Goal: Task Accomplishment & Management: Complete application form

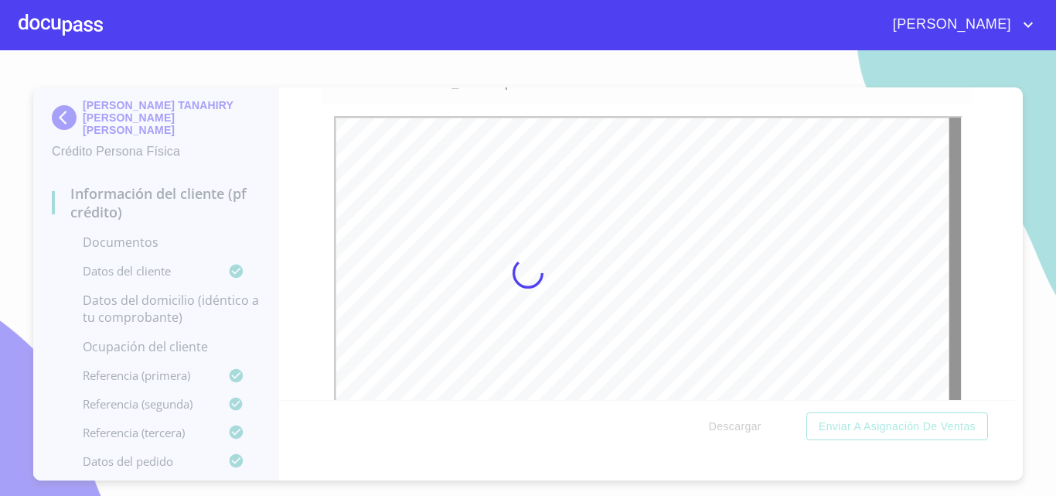
click at [982, 264] on div at bounding box center [528, 272] width 1056 height 445
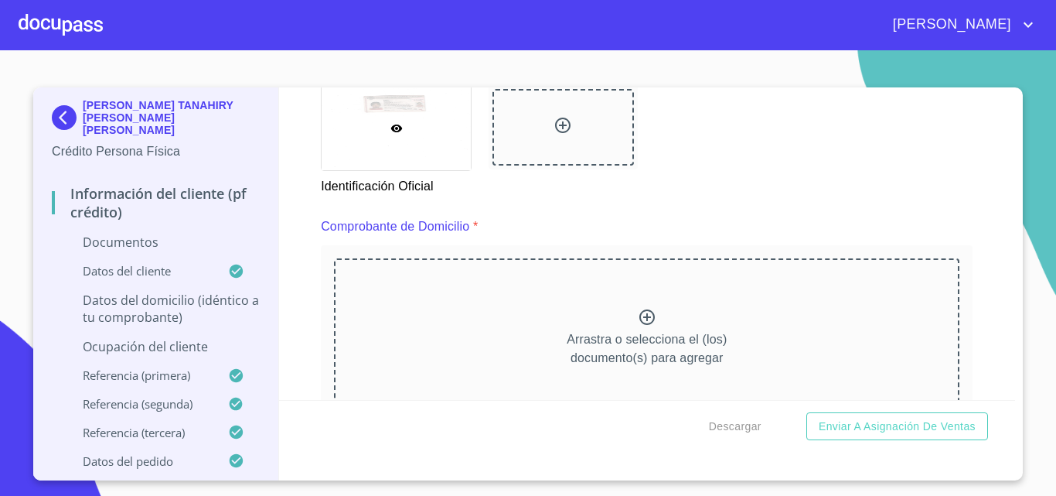
scroll to position [943, 0]
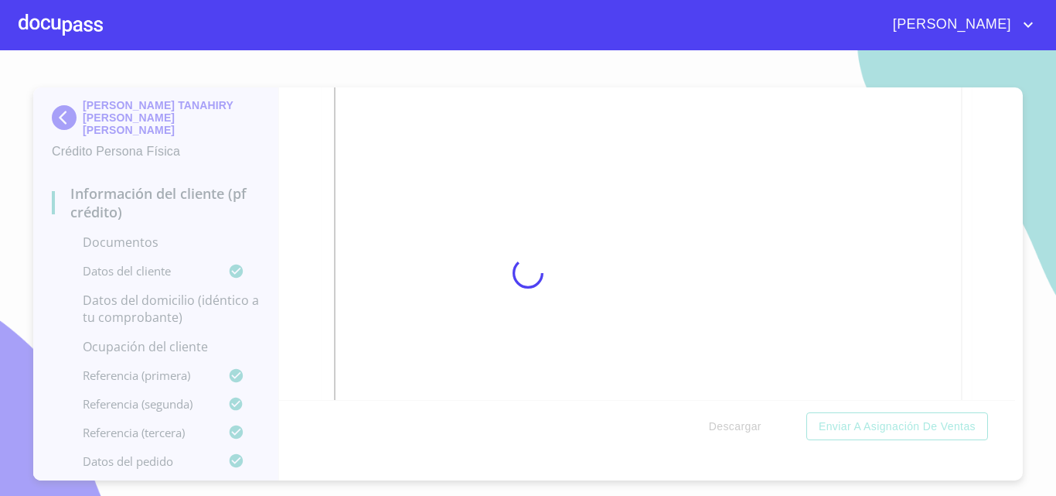
click at [986, 226] on div at bounding box center [528, 272] width 1056 height 445
drag, startPoint x: 1010, startPoint y: 146, endPoint x: 1011, endPoint y: 175, distance: 29.4
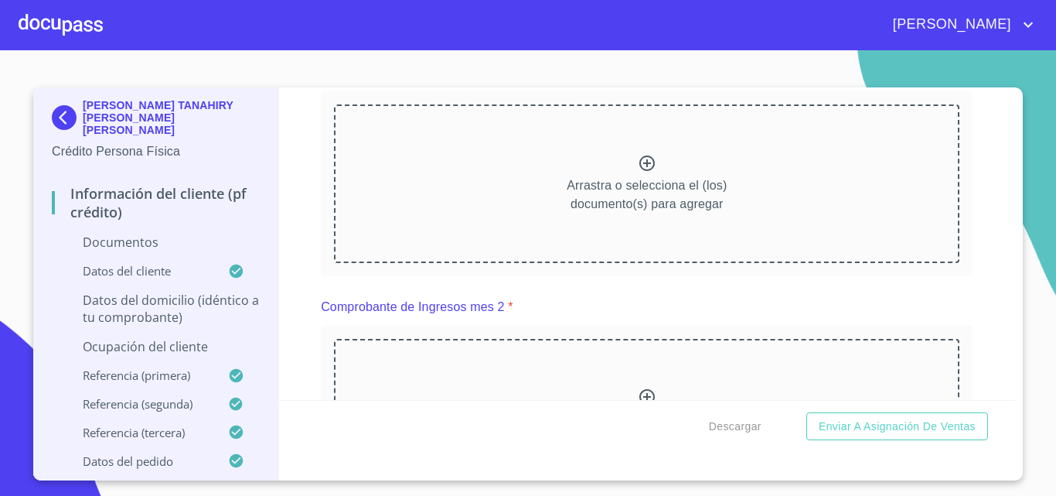
scroll to position [1542, 0]
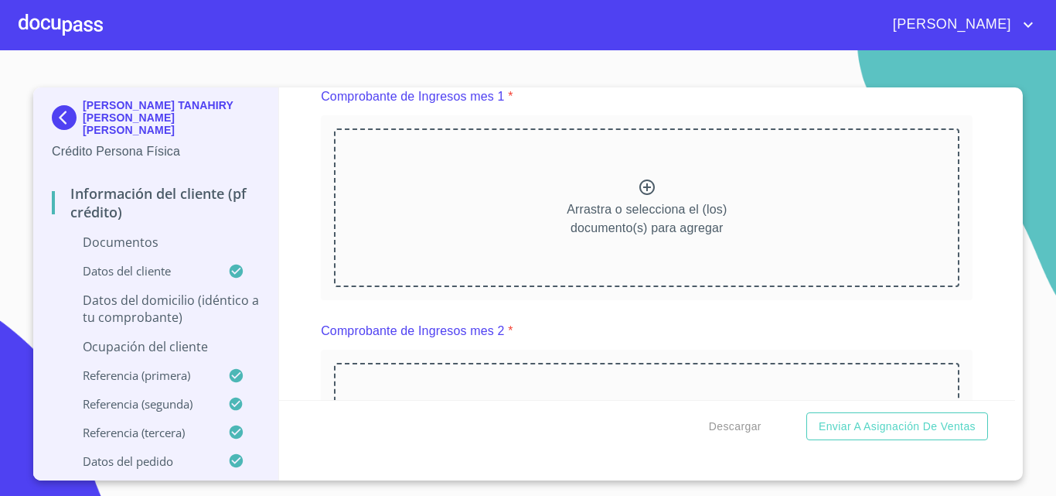
click at [905, 263] on div "Arrastra o selecciona el (los) documento(s) para agregar" at bounding box center [646, 207] width 625 height 158
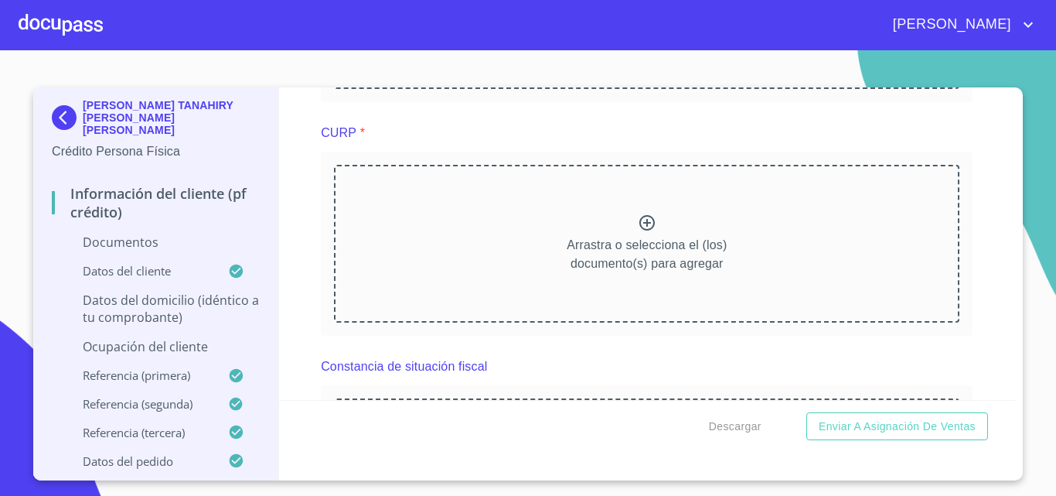
scroll to position [2210, 0]
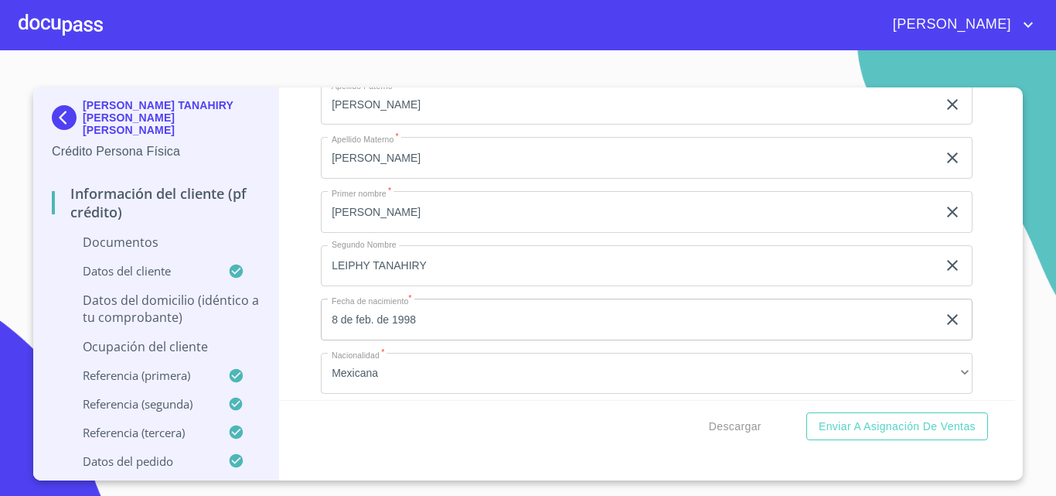
scroll to position [2828, 0]
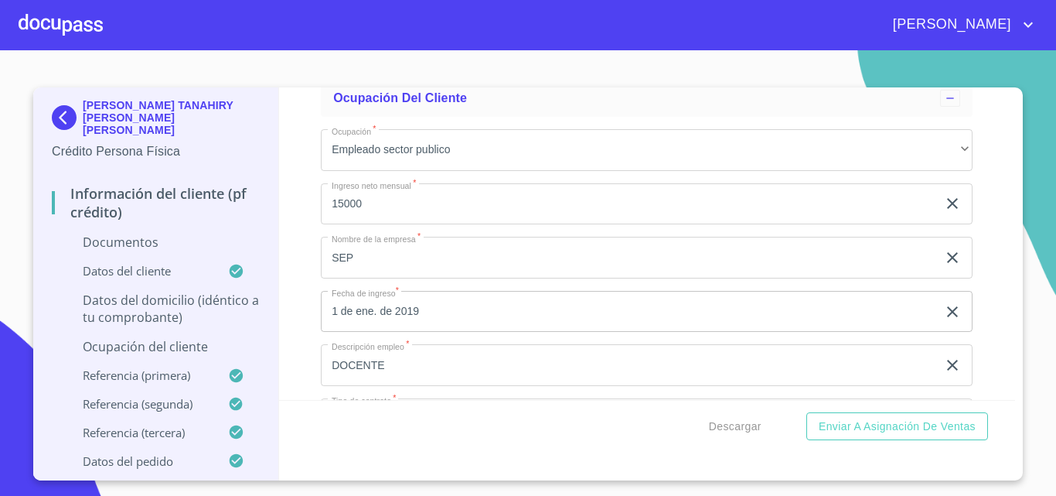
scroll to position [4420, 0]
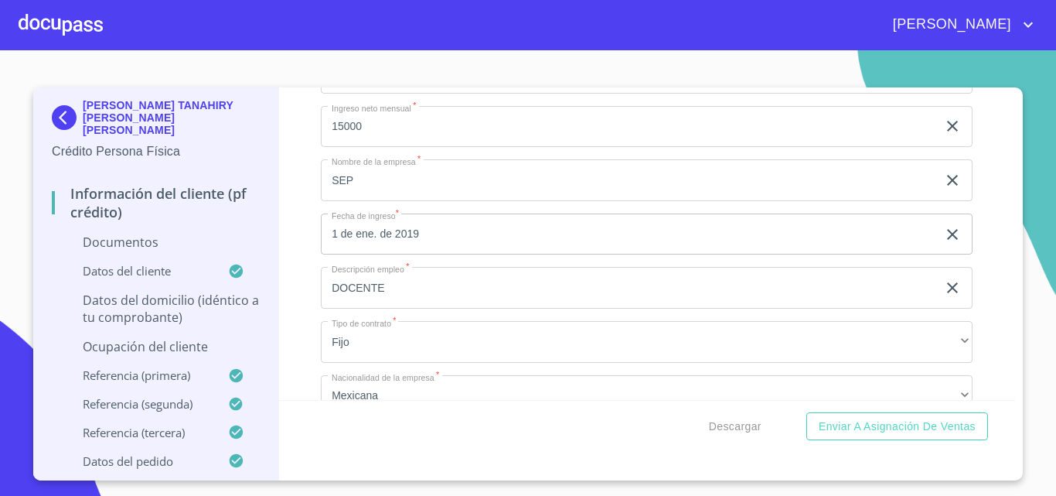
drag, startPoint x: 466, startPoint y: 184, endPoint x: 325, endPoint y: 180, distance: 141.5
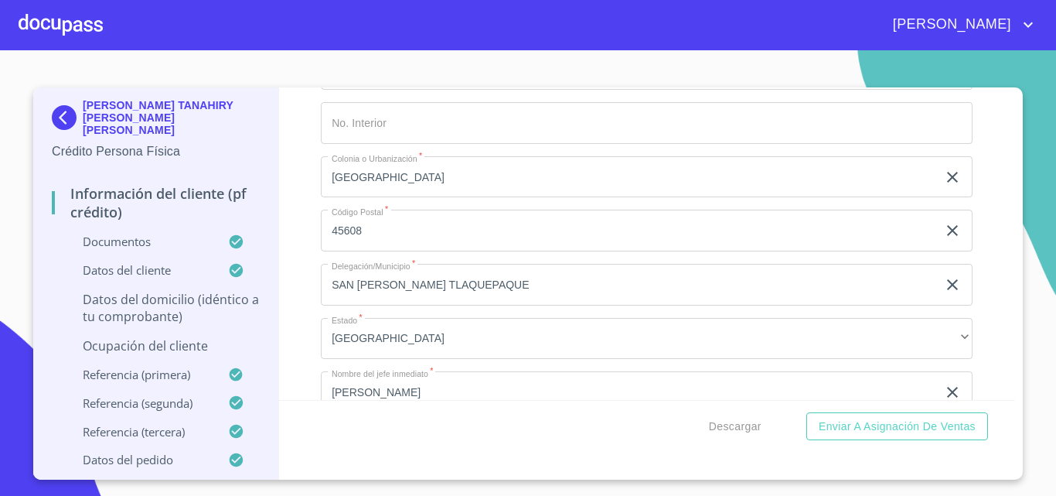
scroll to position [5260, 0]
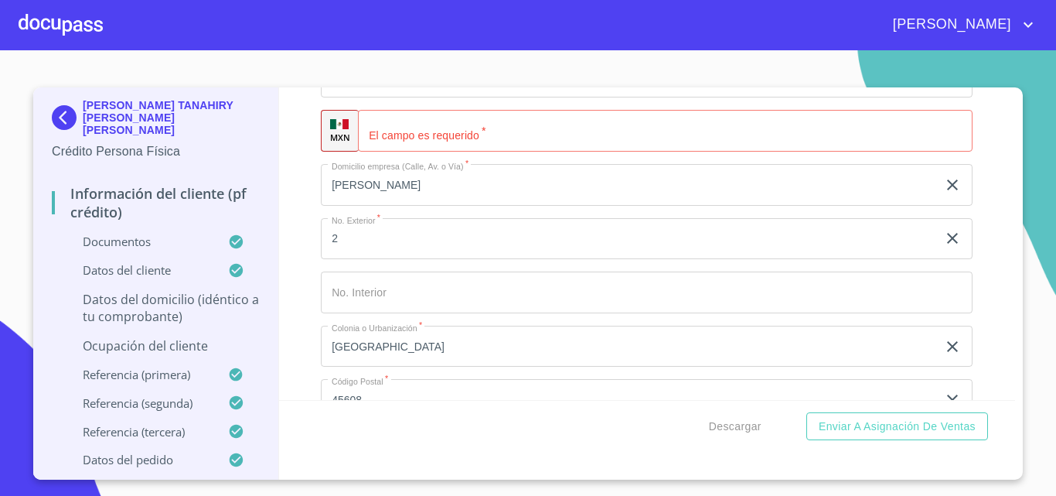
type input "L"
type input "[PERSON_NAME]"
type input "16"
type input "CYNAMID"
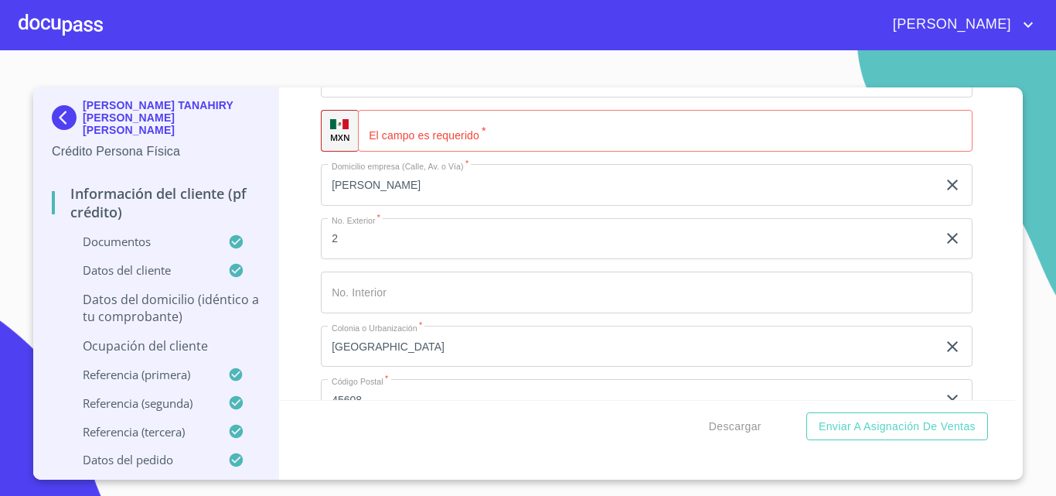
scroll to position [5294, 0]
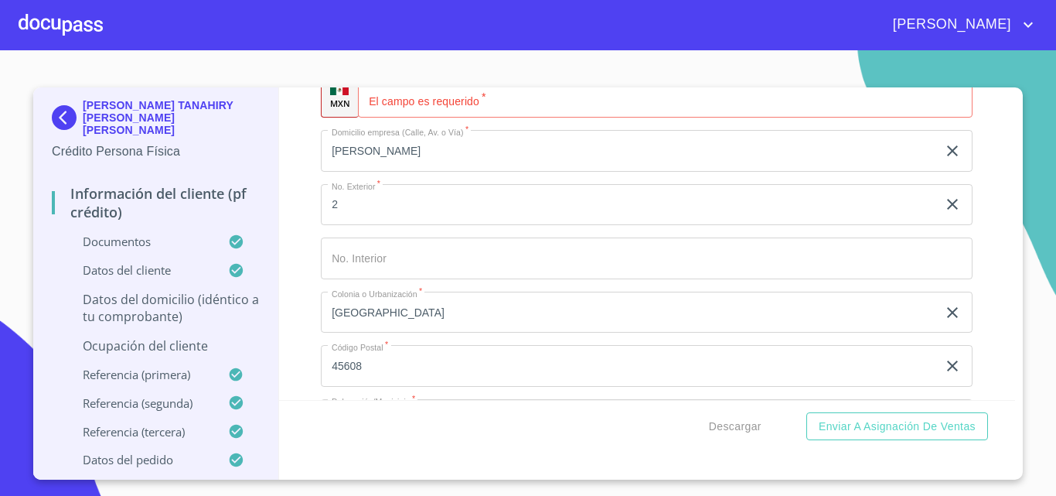
type input "[GEOGRAPHIC_DATA]"
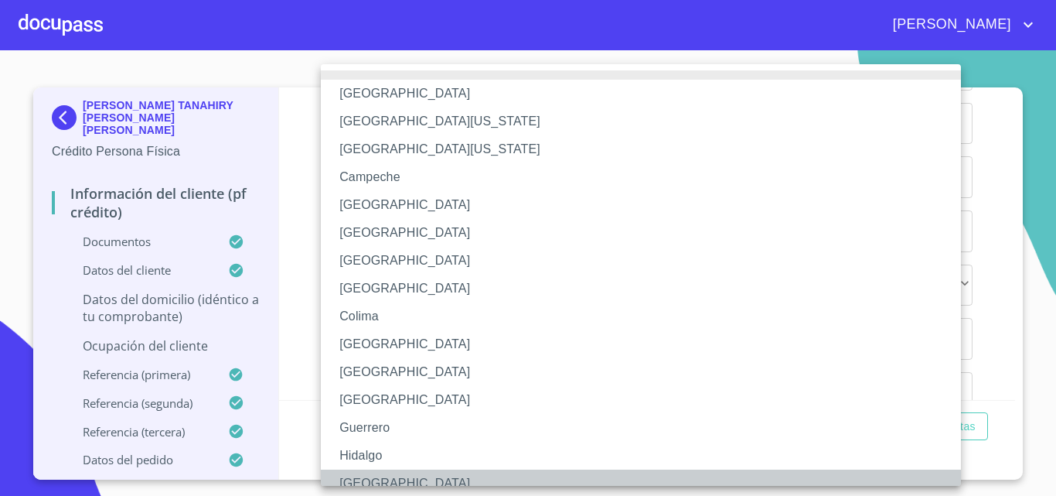
click at [363, 484] on li "[GEOGRAPHIC_DATA]" at bounding box center [647, 483] width 652 height 28
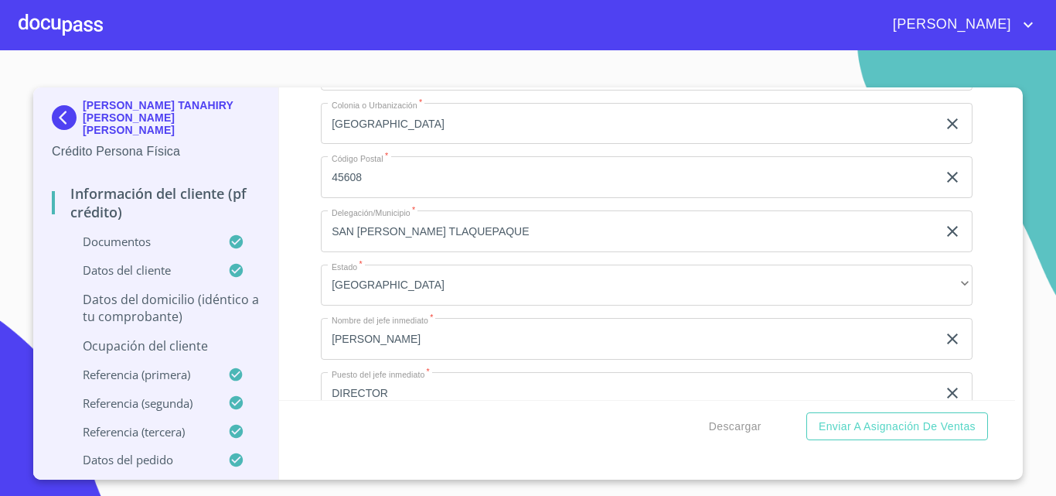
type input "[GEOGRAPHIC_DATA]"
type input "FRACC PRADOS DE ATEQUIZA"
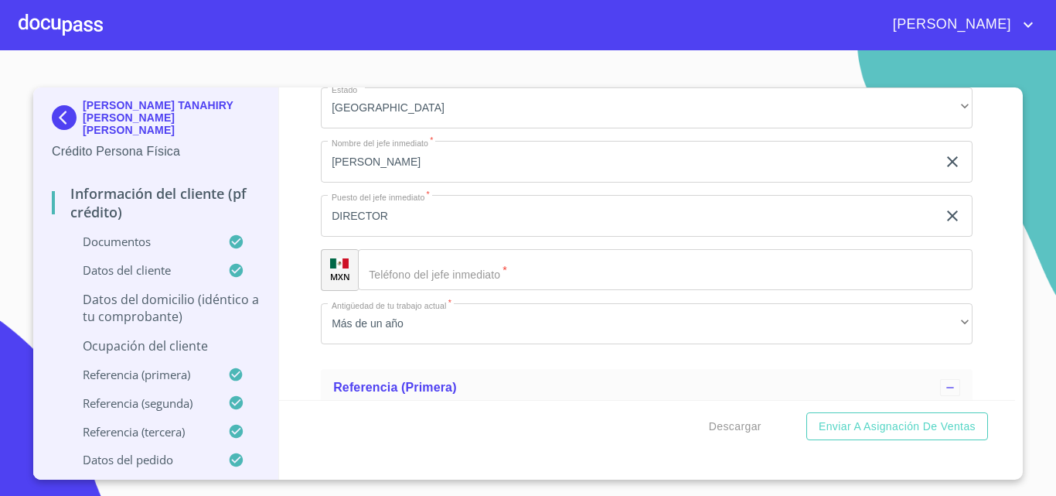
scroll to position [5664, 0]
type input "456860"
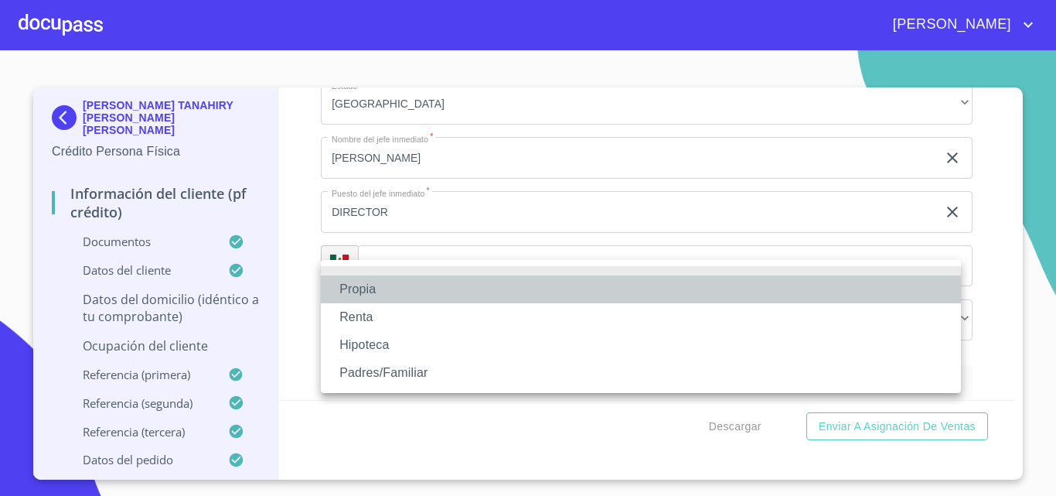
click at [379, 291] on li "Propia" at bounding box center [641, 289] width 640 height 28
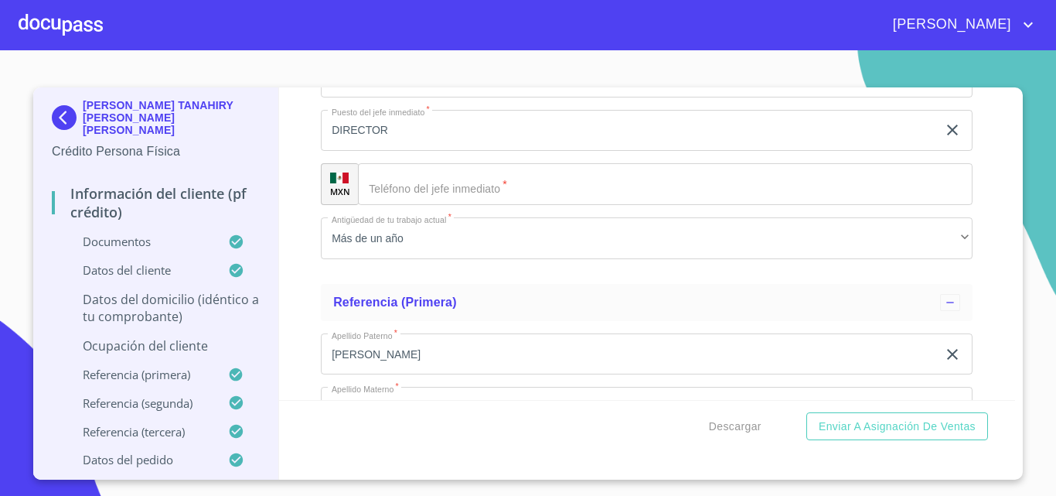
scroll to position [5818, 0]
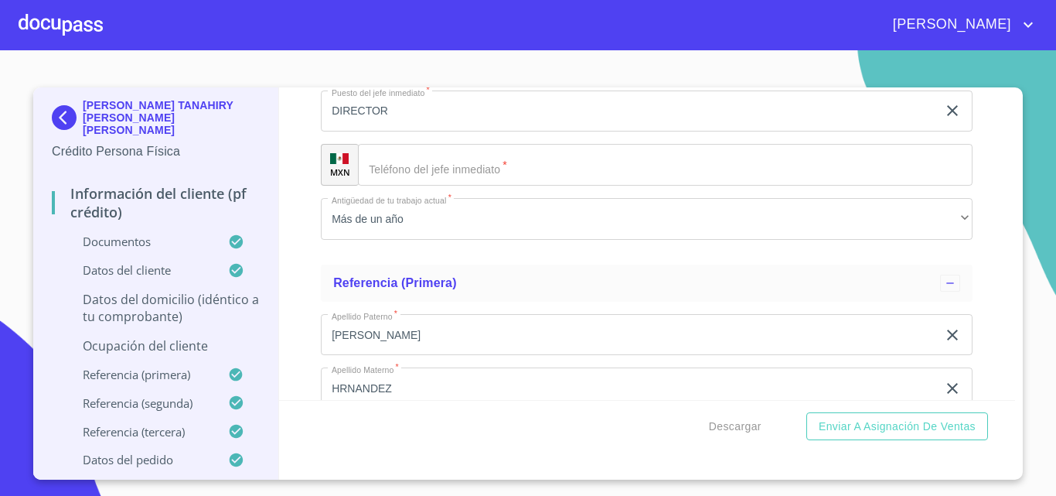
type input "$1,500,000"
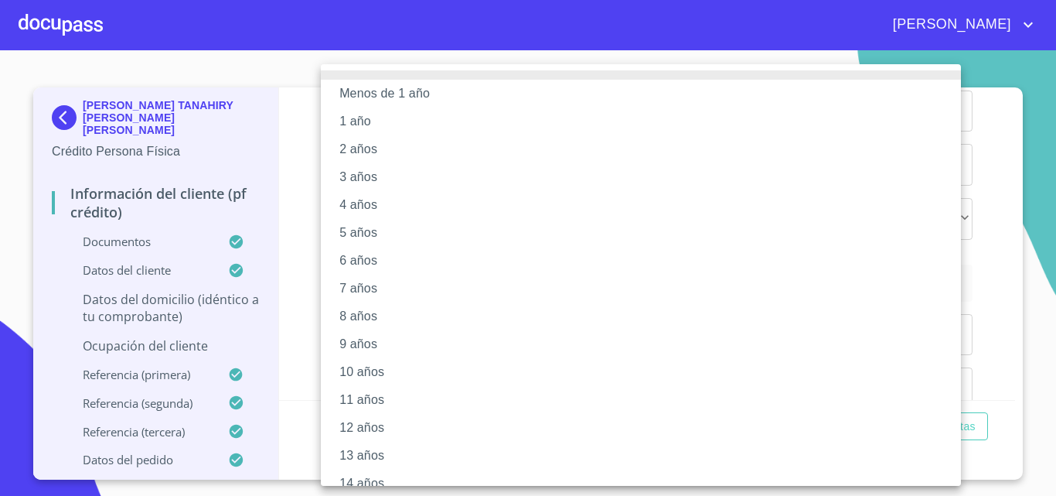
scroll to position [185, 0]
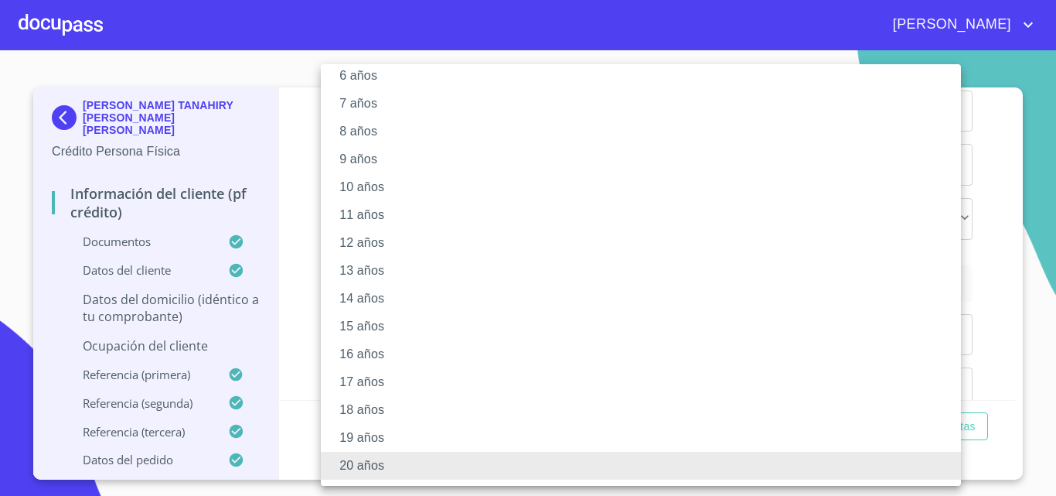
click at [356, 186] on li "10 años" at bounding box center [647, 187] width 652 height 28
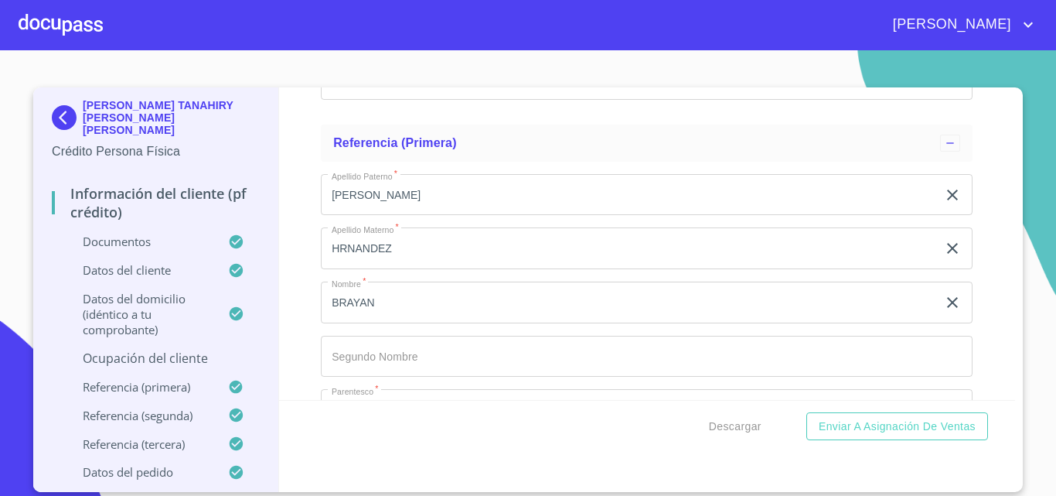
scroll to position [5973, 0]
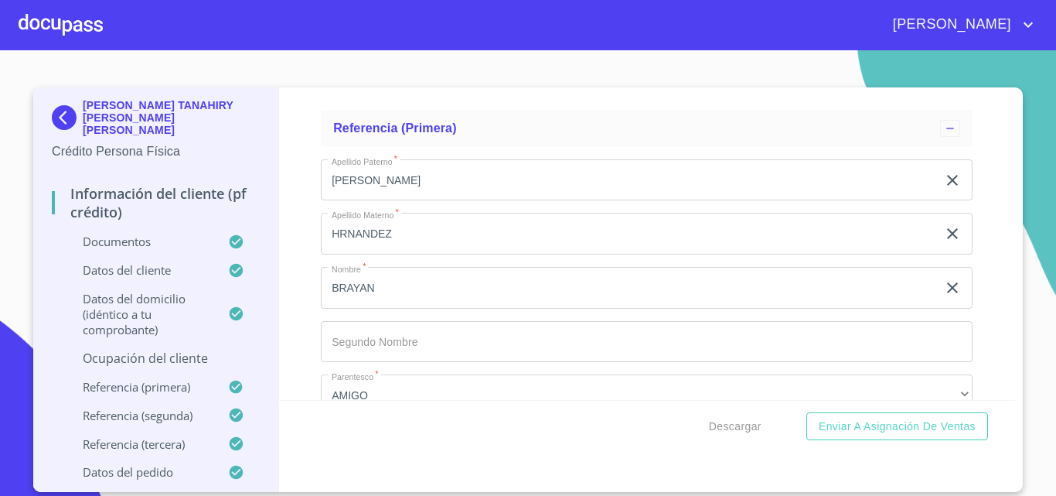
click at [304, 315] on div "Información del cliente (PF crédito) Documentos Documento de identificación   *…" at bounding box center [647, 243] width 737 height 312
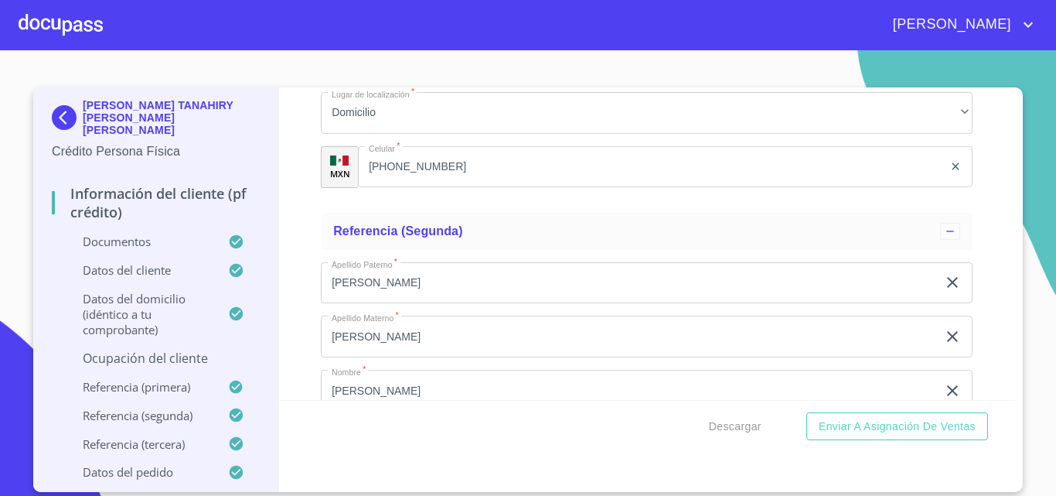
scroll to position [6360, 0]
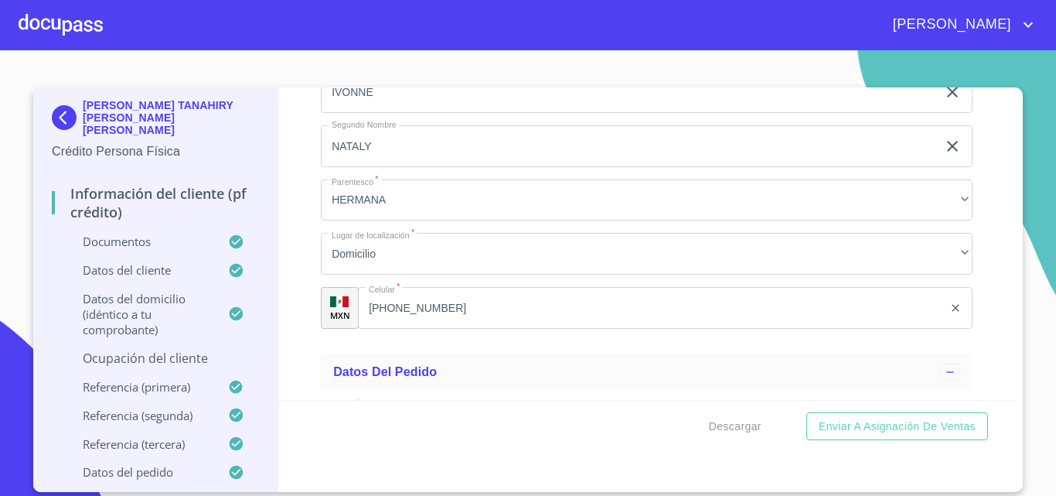
scroll to position [7055, 0]
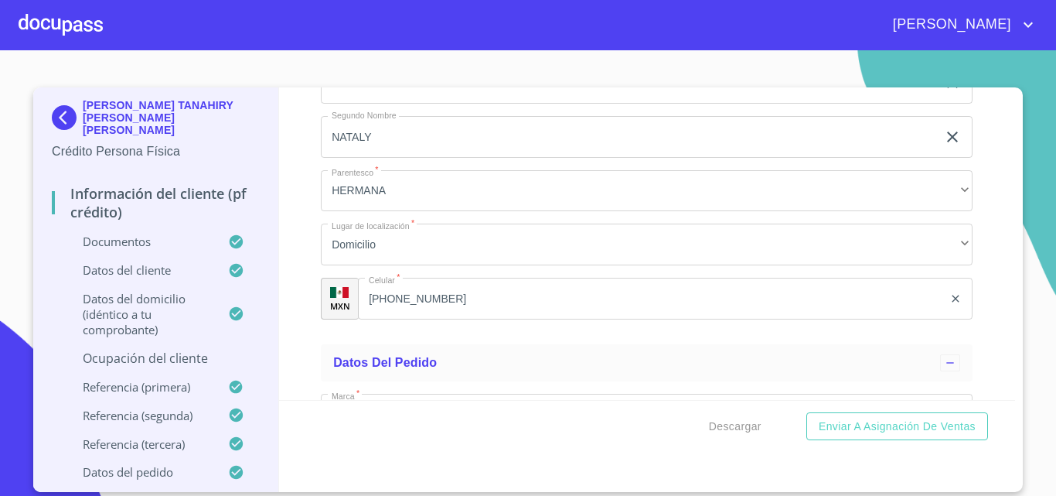
type input "[PHONE_NUMBER]"
click at [312, 242] on div "Información del cliente (PF crédito) Documentos Documento de identificación   *…" at bounding box center [647, 243] width 737 height 312
click at [734, 423] on span "Descargar" at bounding box center [735, 426] width 53 height 19
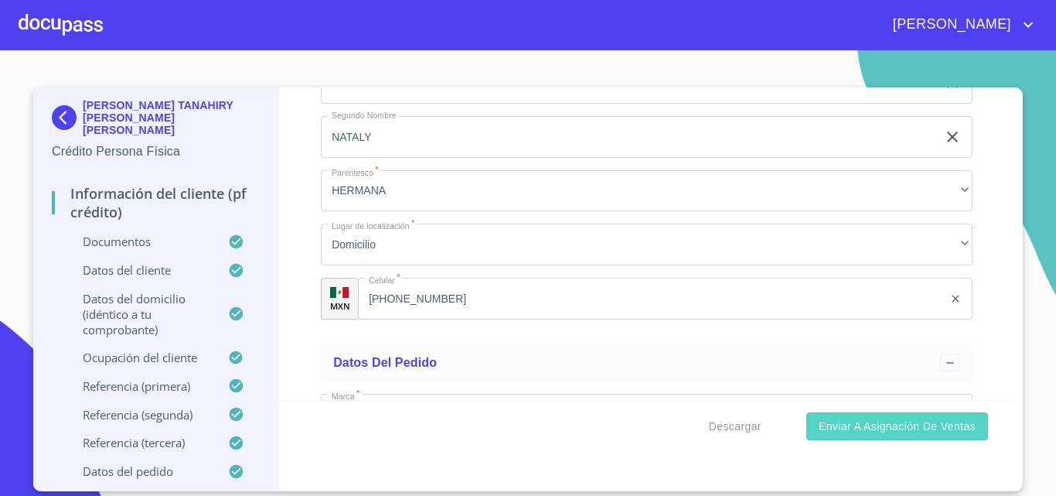
click at [858, 419] on span "Enviar a Asignación de Ventas" at bounding box center [897, 426] width 157 height 19
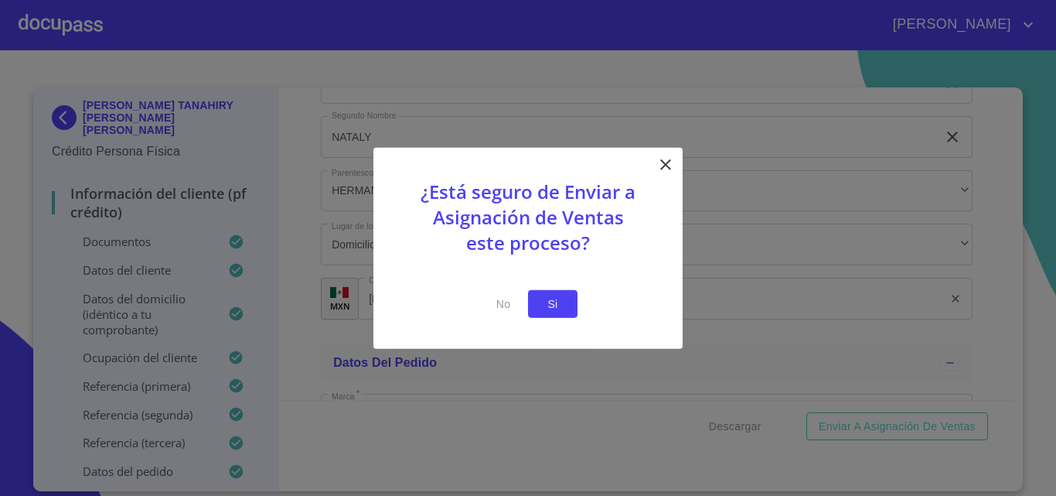
click at [561, 304] on span "Si" at bounding box center [552, 303] width 25 height 19
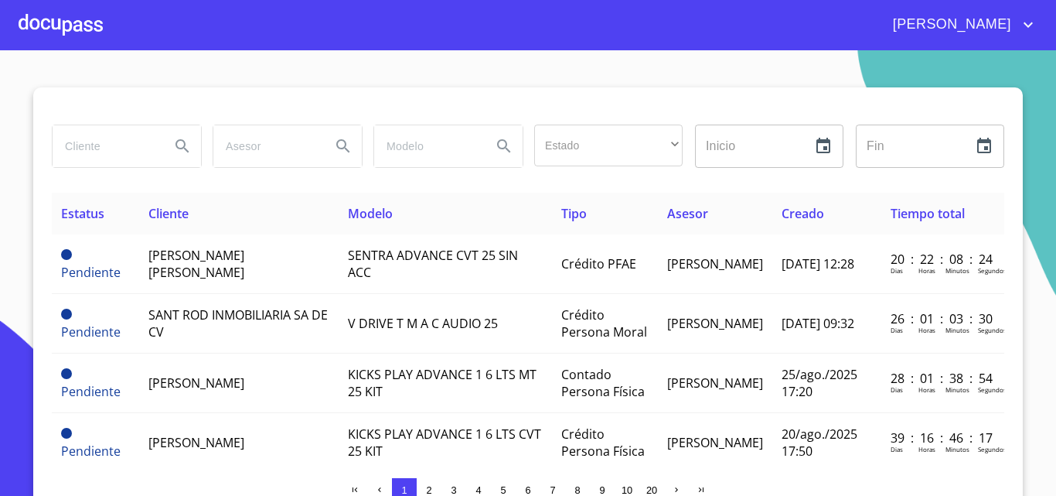
click at [122, 134] on input "search" at bounding box center [105, 146] width 105 height 42
type input "[GEOGRAPHIC_DATA]"
click at [173, 146] on icon "Search" at bounding box center [182, 146] width 19 height 19
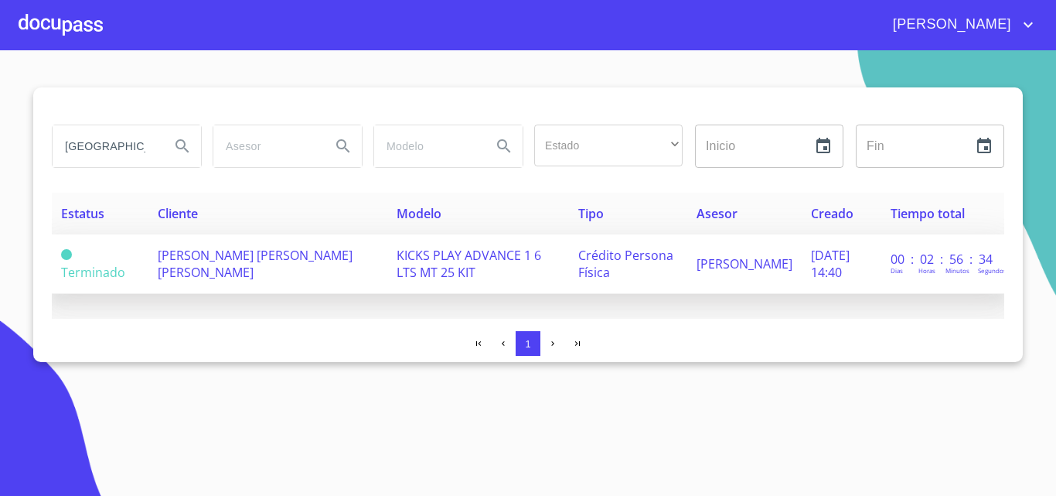
click at [266, 263] on span "[PERSON_NAME] [PERSON_NAME] [PERSON_NAME]" at bounding box center [255, 264] width 195 height 34
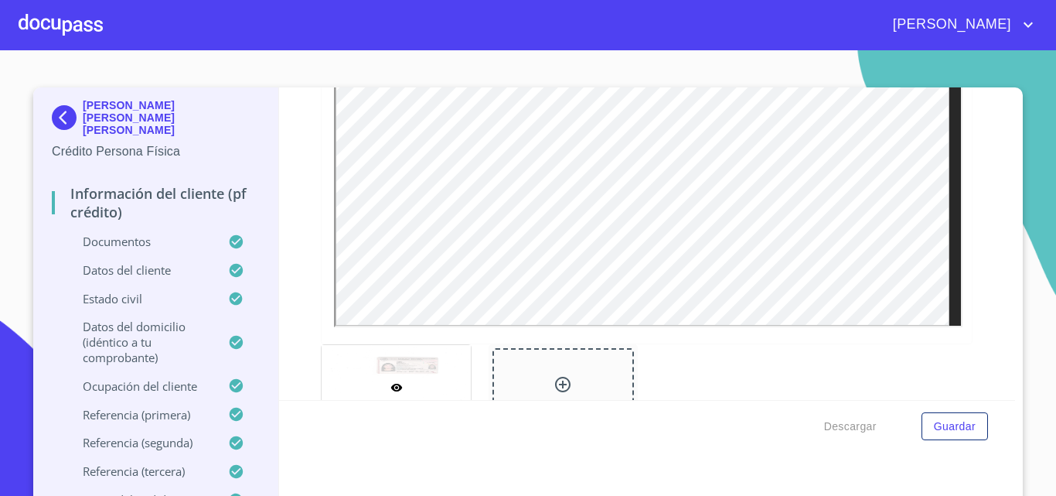
scroll to position [487, 0]
